Goal: Complete application form: Complete application form

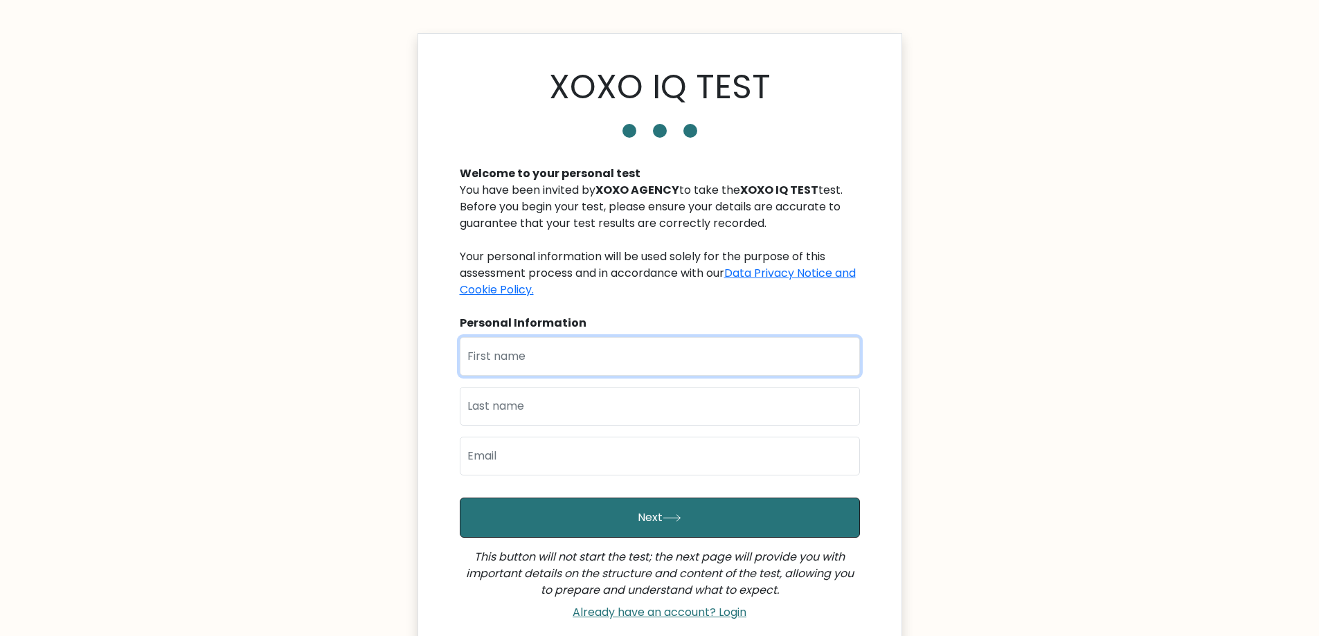
click at [622, 346] on input "text" at bounding box center [660, 356] width 400 height 39
type input "[PERSON_NAME]"
click at [564, 401] on input "text" at bounding box center [660, 406] width 400 height 39
type input "Kabigting"
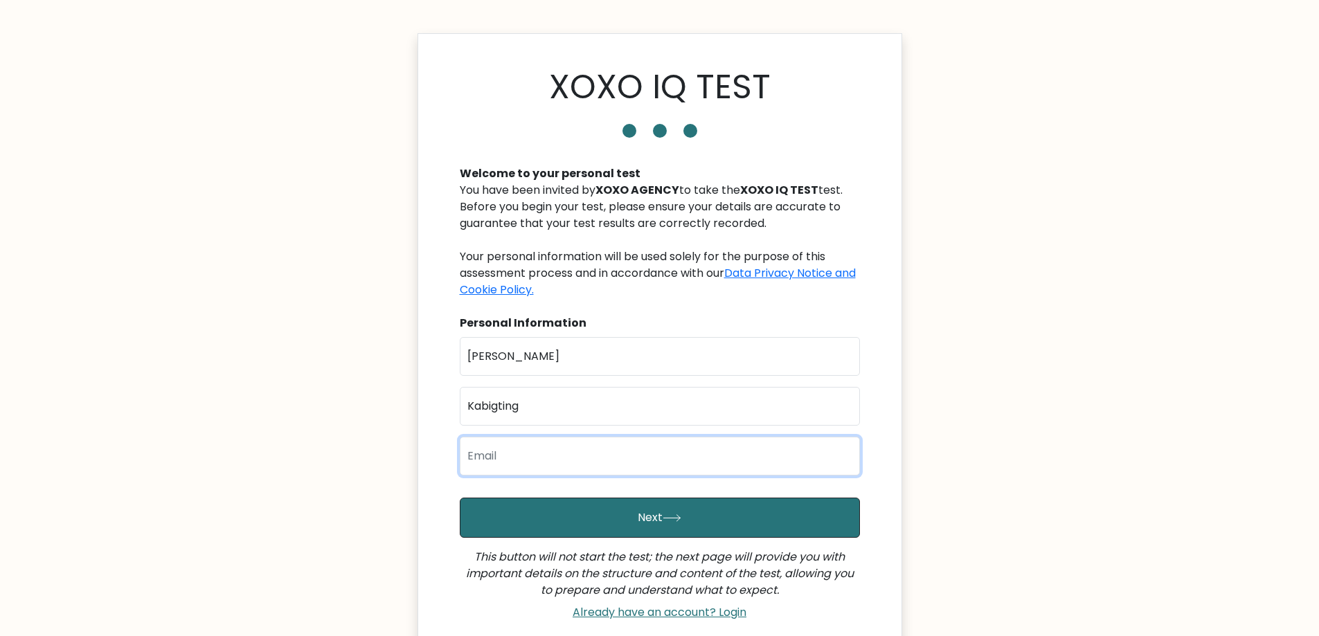
click at [559, 464] on input "email" at bounding box center [660, 456] width 400 height 39
type input "[EMAIL_ADDRESS][DOMAIN_NAME]"
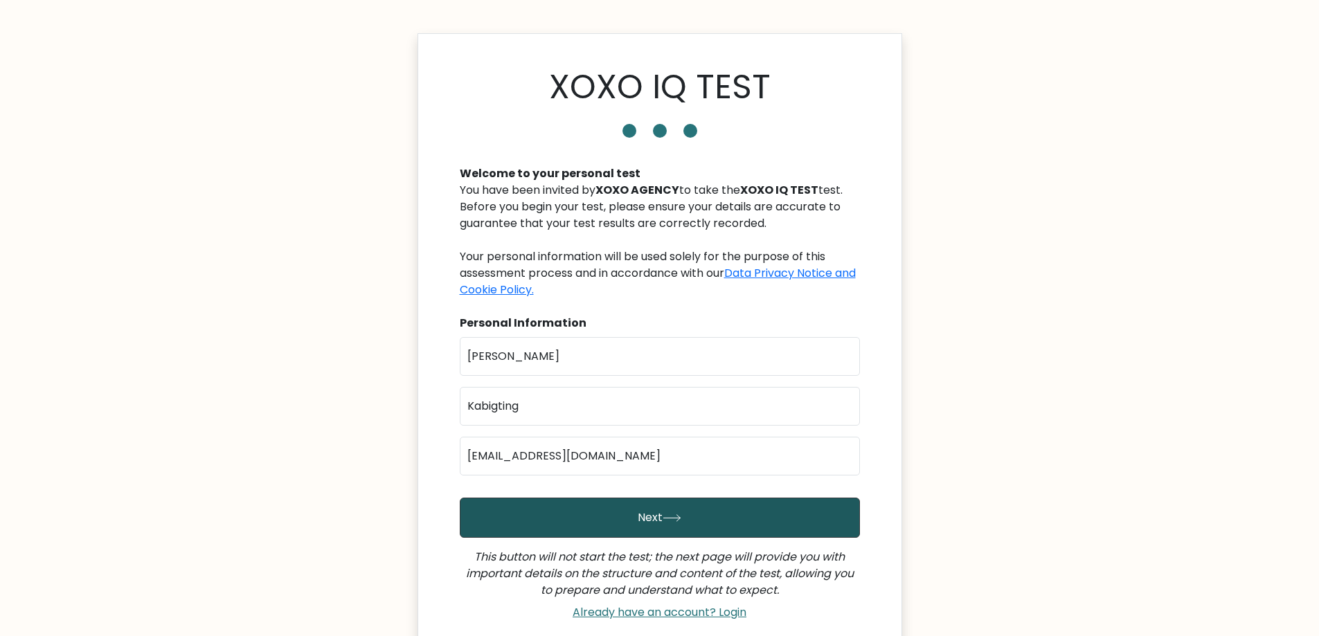
click at [702, 525] on button "Next" at bounding box center [660, 518] width 400 height 40
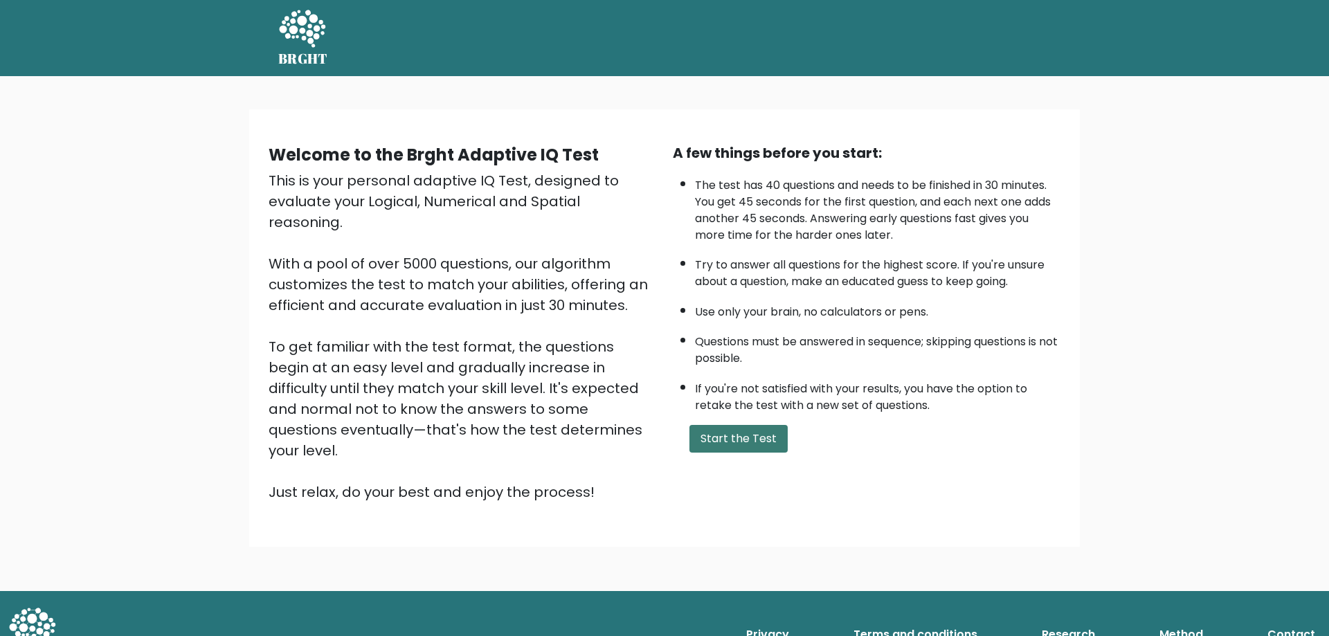
click at [749, 440] on button "Start the Test" at bounding box center [738, 439] width 98 height 28
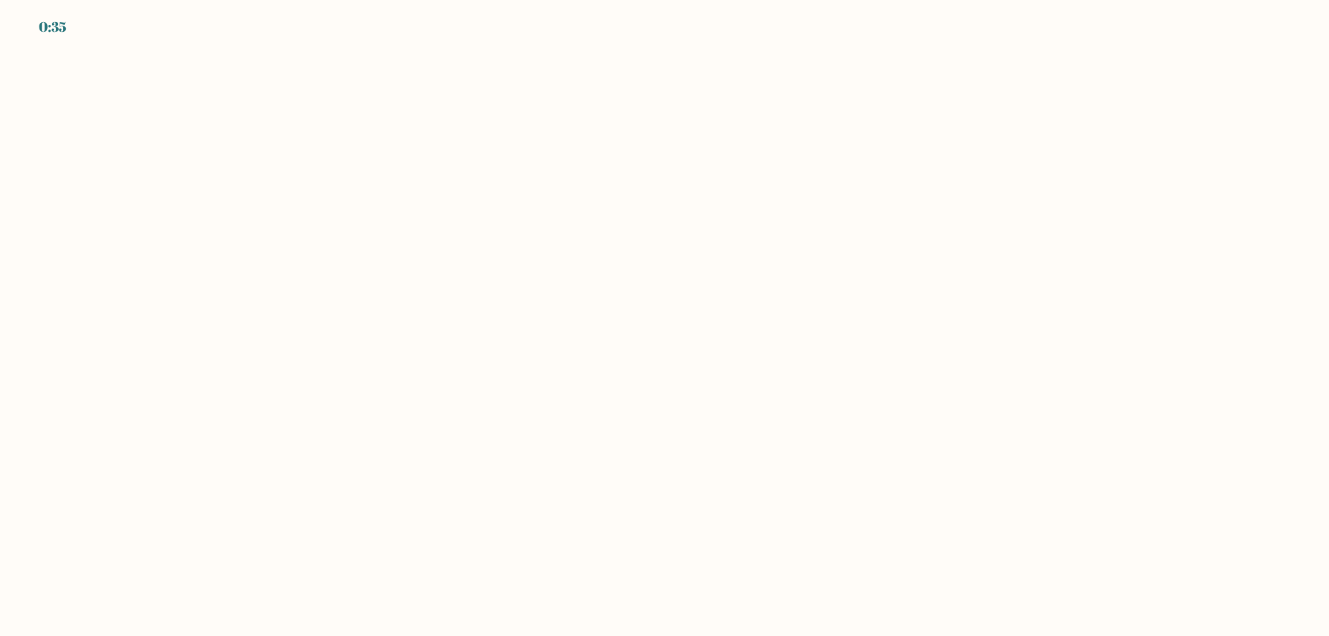
click at [480, 463] on body "0:35" at bounding box center [664, 318] width 1329 height 636
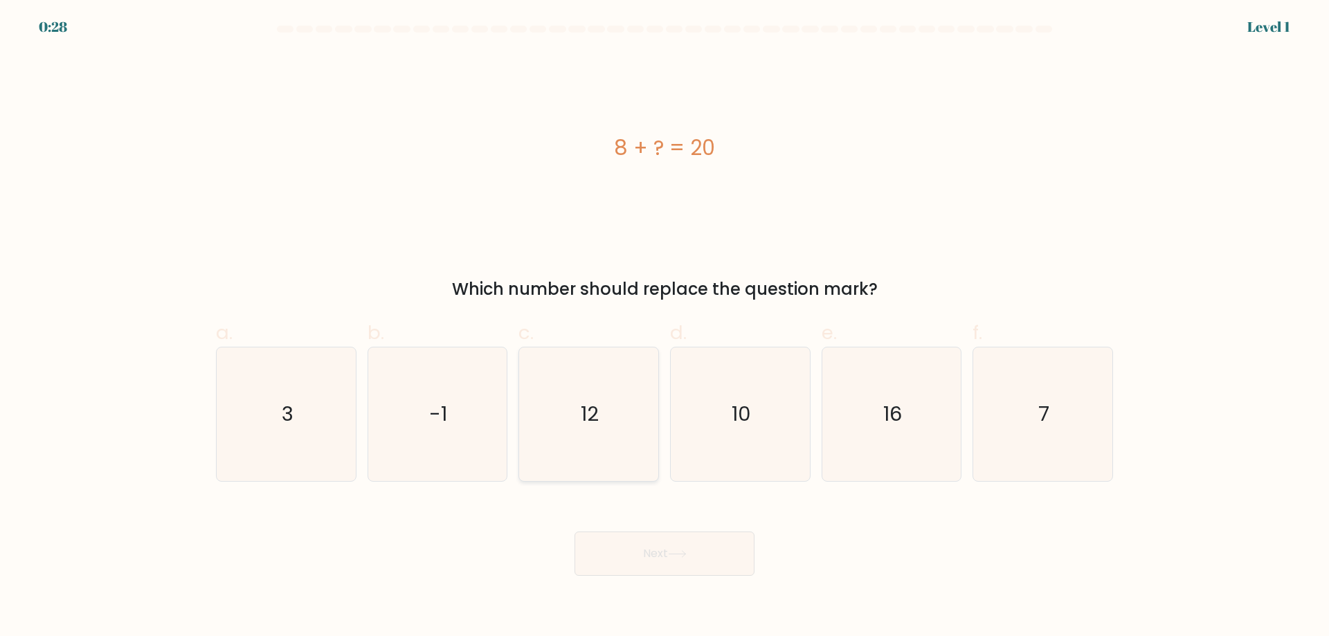
click at [597, 426] on text "12" at bounding box center [590, 414] width 18 height 28
click at [665, 327] on input "c. 12" at bounding box center [665, 322] width 1 height 9
radio input "true"
click at [696, 561] on button "Next" at bounding box center [665, 554] width 180 height 44
click at [671, 552] on button "Next" at bounding box center [665, 554] width 180 height 44
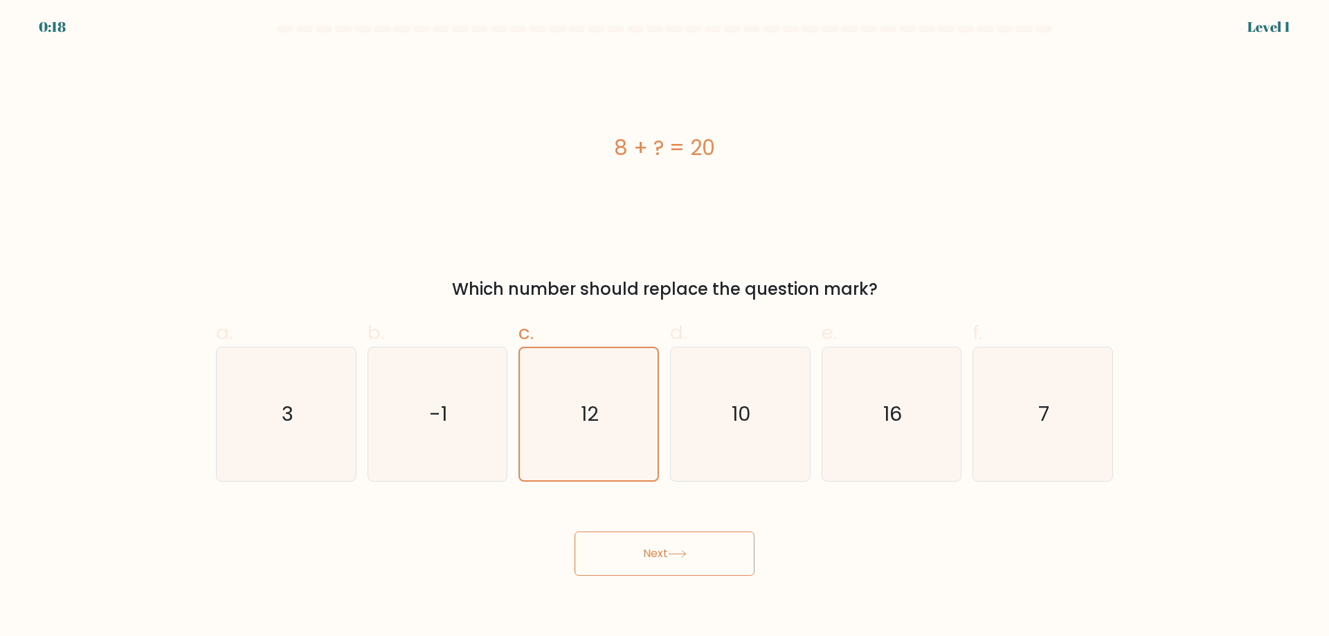
click at [634, 543] on button "Next" at bounding box center [665, 554] width 180 height 44
click at [687, 548] on button "Next" at bounding box center [665, 554] width 180 height 44
click at [685, 544] on button "Next" at bounding box center [665, 554] width 180 height 44
click at [685, 543] on button "Next" at bounding box center [665, 554] width 180 height 44
